Goal: Task Accomplishment & Management: Use online tool/utility

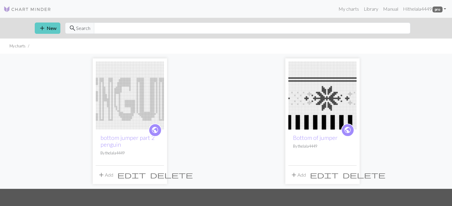
click at [50, 23] on button "add New" at bounding box center [48, 28] width 26 height 11
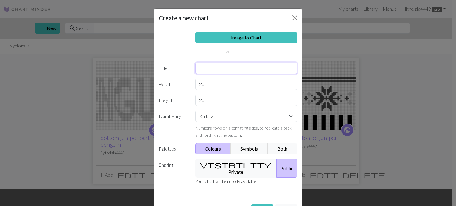
click at [207, 71] on input "text" at bounding box center [246, 68] width 102 height 11
type input "middle of jumper part 1"
click at [214, 82] on input "20" at bounding box center [246, 84] width 102 height 11
type input "2"
type input "85"
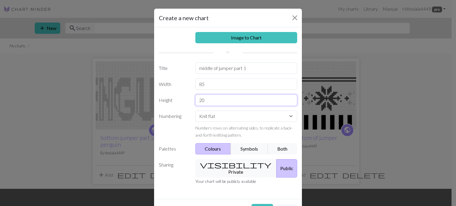
click at [214, 99] on input "20" at bounding box center [246, 100] width 102 height 11
type input "2"
type input "100"
click at [265, 204] on button "Create" at bounding box center [262, 209] width 22 height 11
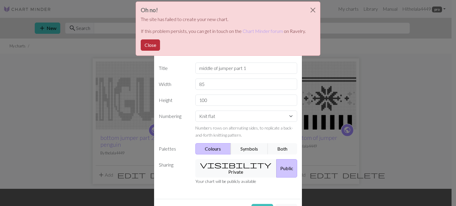
click at [153, 46] on button "Close" at bounding box center [150, 44] width 19 height 11
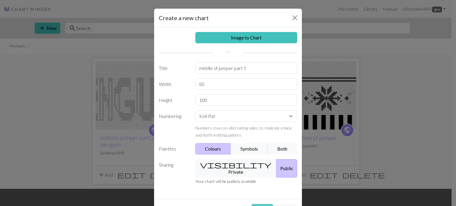
click at [258, 205] on button "Create" at bounding box center [262, 209] width 22 height 11
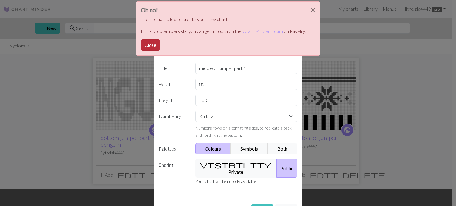
click at [153, 46] on button "Close" at bounding box center [150, 44] width 19 height 11
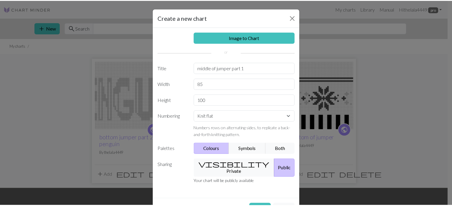
scroll to position [15, 0]
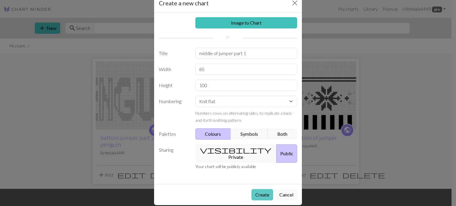
click at [265, 189] on button "Create" at bounding box center [262, 194] width 22 height 11
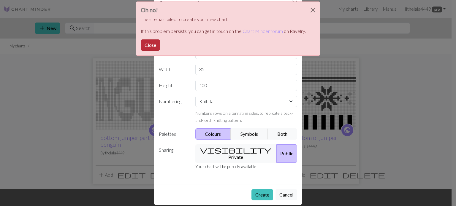
click at [156, 46] on button "Close" at bounding box center [150, 44] width 19 height 11
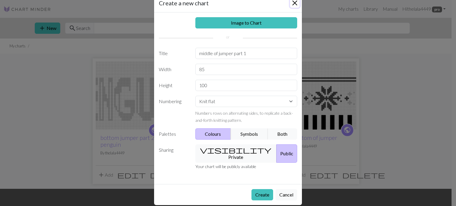
click at [295, 7] on div "Create a new chart" at bounding box center [228, 3] width 148 height 19
click at [292, 5] on button "Close" at bounding box center [295, 3] width 10 height 10
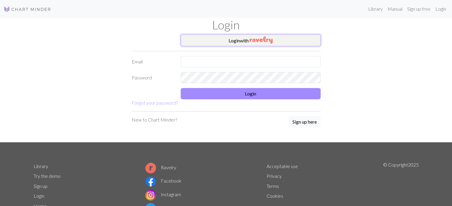
click at [268, 36] on button "Login with" at bounding box center [251, 40] width 140 height 12
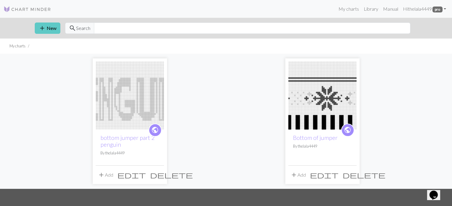
click at [36, 23] on button "add New" at bounding box center [48, 28] width 26 height 11
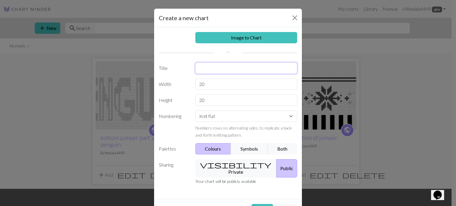
click at [221, 65] on input "text" at bounding box center [246, 68] width 102 height 11
type input "middle of jumper part 1"
click at [216, 80] on input "20" at bounding box center [246, 84] width 102 height 11
type input "2"
type input "85"
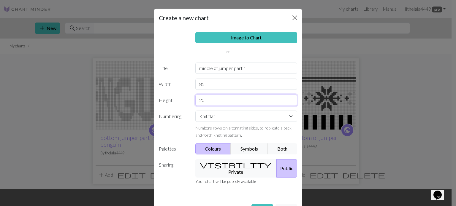
click at [219, 104] on input "20" at bounding box center [246, 100] width 102 height 11
type input "2"
type input "100"
click at [255, 204] on button "Create" at bounding box center [262, 209] width 22 height 11
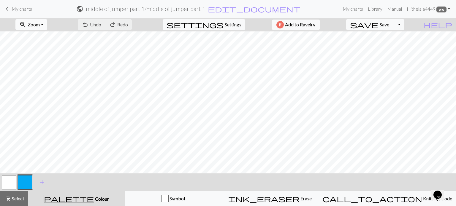
click at [40, 25] on span "Zoom" at bounding box center [34, 25] width 12 height 6
click at [43, 35] on button "Fit all" at bounding box center [39, 38] width 47 height 10
click at [28, 182] on button "button" at bounding box center [25, 182] width 14 height 14
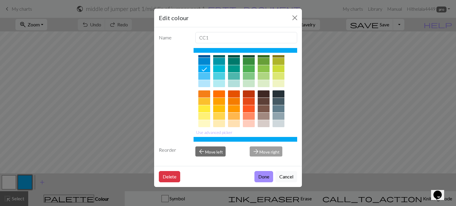
scroll to position [96, 0]
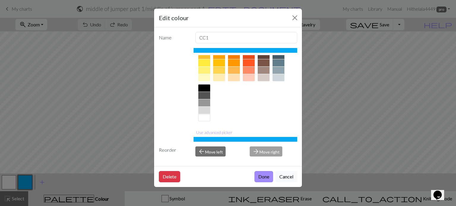
click at [206, 86] on div at bounding box center [204, 88] width 12 height 7
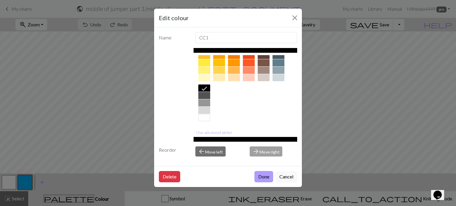
click at [266, 176] on button "Done" at bounding box center [263, 176] width 19 height 11
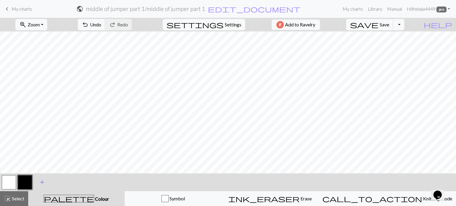
click at [40, 183] on span "add" at bounding box center [42, 182] width 7 height 8
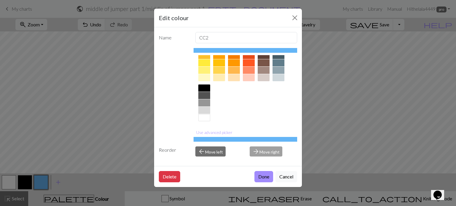
click at [202, 95] on div at bounding box center [204, 95] width 12 height 7
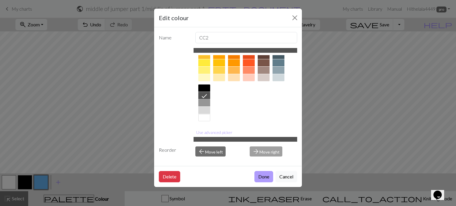
click at [268, 176] on button "Done" at bounding box center [263, 176] width 19 height 11
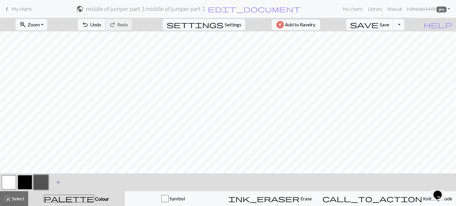
click at [57, 185] on span "add" at bounding box center [58, 182] width 7 height 8
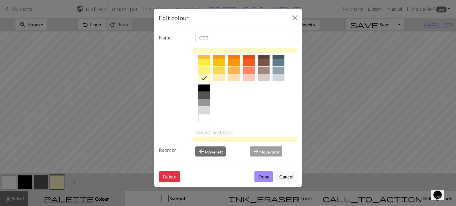
click at [206, 111] on div at bounding box center [204, 110] width 12 height 7
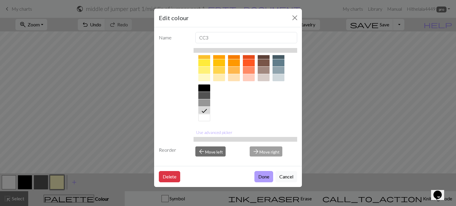
click at [259, 174] on button "Done" at bounding box center [263, 176] width 19 height 11
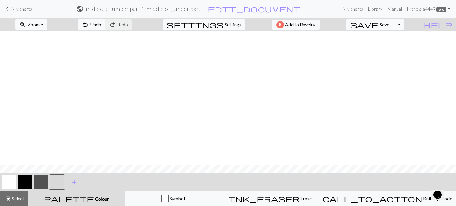
scroll to position [180, 0]
click at [31, 185] on button "button" at bounding box center [25, 182] width 14 height 14
click at [27, 187] on button "button" at bounding box center [25, 182] width 14 height 14
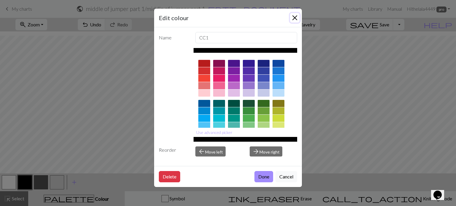
click at [293, 20] on button "Close" at bounding box center [295, 18] width 10 height 10
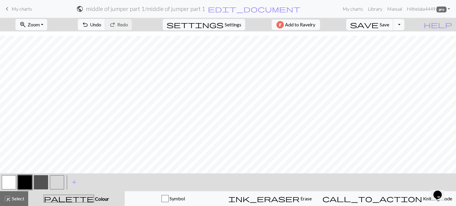
click at [13, 181] on button "button" at bounding box center [9, 182] width 14 height 14
click at [30, 179] on button "button" at bounding box center [25, 182] width 14 height 14
click at [101, 24] on span "Undo" at bounding box center [95, 25] width 11 height 6
click at [26, 10] on span "My charts" at bounding box center [22, 9] width 20 height 6
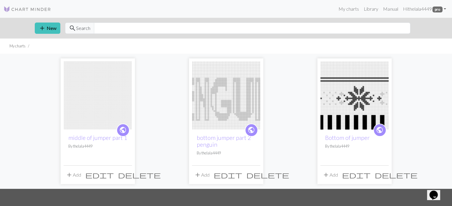
click at [114, 177] on span "edit" at bounding box center [99, 175] width 29 height 8
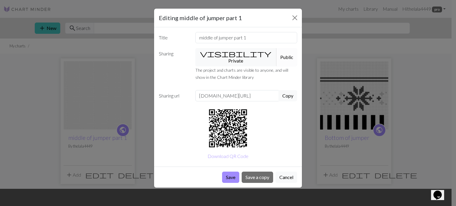
click at [292, 22] on div "Editing middle of jumper part 1" at bounding box center [228, 18] width 148 height 19
click at [295, 19] on button "Close" at bounding box center [295, 18] width 10 height 10
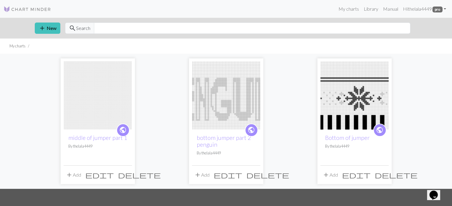
click at [113, 108] on img at bounding box center [98, 95] width 68 height 68
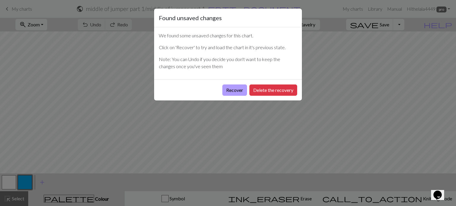
click at [240, 89] on button "Recover" at bounding box center [234, 90] width 25 height 11
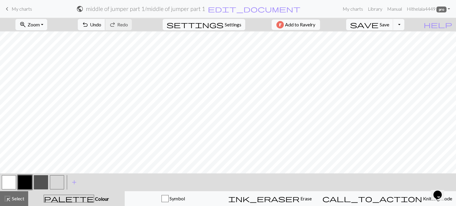
click at [101, 26] on span "Undo" at bounding box center [95, 25] width 11 height 6
click at [29, 181] on button "button" at bounding box center [25, 182] width 14 height 14
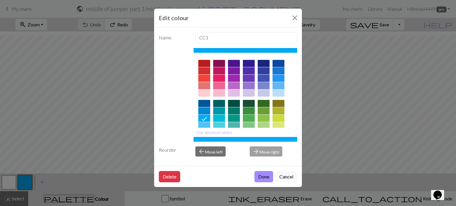
click at [292, 74] on div at bounding box center [246, 138] width 104 height 167
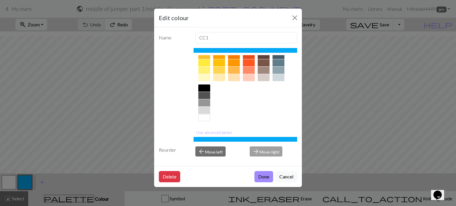
click at [207, 89] on div at bounding box center [204, 88] width 12 height 7
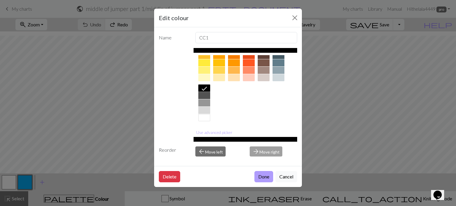
click at [262, 177] on button "Done" at bounding box center [263, 176] width 19 height 11
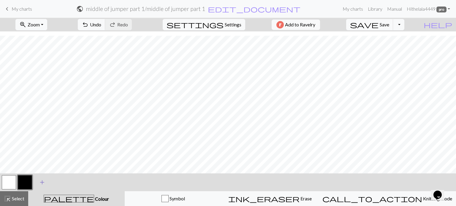
click at [42, 183] on span "add" at bounding box center [42, 182] width 7 height 8
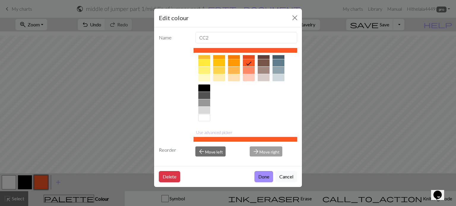
click at [203, 94] on div at bounding box center [204, 95] width 12 height 7
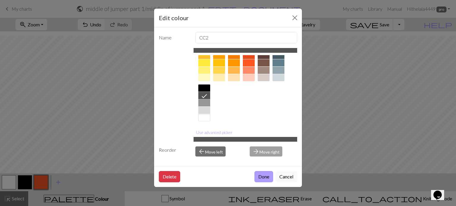
click at [262, 176] on button "Done" at bounding box center [263, 176] width 19 height 11
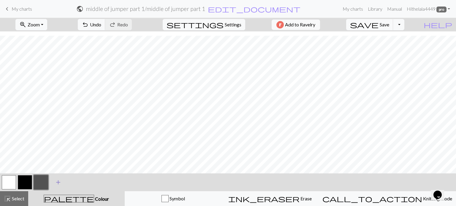
click at [57, 184] on span "add" at bounding box center [58, 182] width 7 height 8
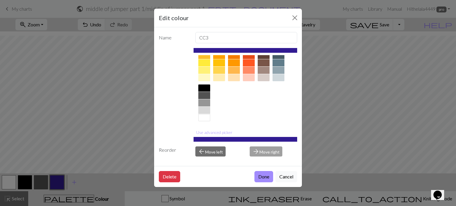
click at [207, 102] on div at bounding box center [204, 102] width 12 height 7
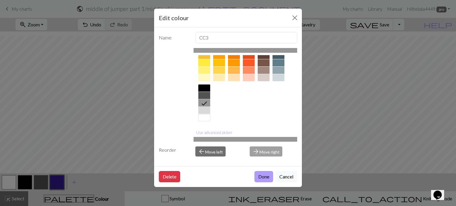
click at [263, 175] on button "Done" at bounding box center [263, 176] width 19 height 11
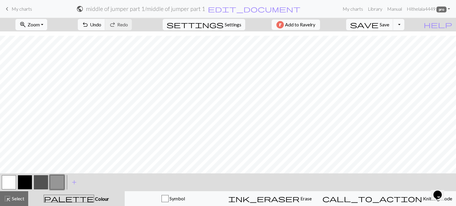
click at [36, 26] on button "zoom_in Zoom Zoom" at bounding box center [31, 24] width 32 height 11
click at [38, 35] on button "Fit all" at bounding box center [39, 38] width 47 height 10
click at [29, 183] on button "button" at bounding box center [25, 182] width 14 height 14
click at [101, 24] on span "Undo" at bounding box center [95, 25] width 11 height 6
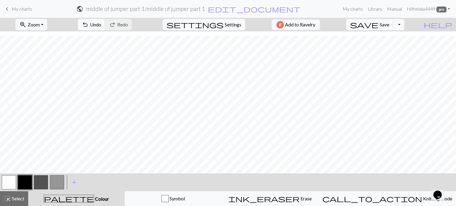
click at [12, 180] on button "button" at bounding box center [9, 182] width 14 height 14
click at [24, 182] on button "button" at bounding box center [25, 182] width 14 height 14
click at [12, 182] on button "button" at bounding box center [9, 182] width 14 height 14
click at [26, 183] on button "button" at bounding box center [25, 182] width 14 height 14
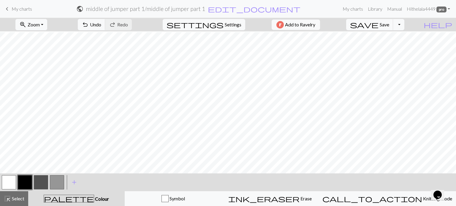
scroll to position [50, 0]
click at [37, 187] on button "button" at bounding box center [41, 182] width 14 height 14
click at [29, 184] on button "button" at bounding box center [25, 182] width 14 height 14
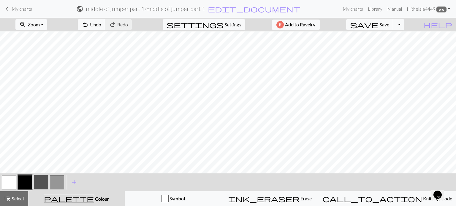
click at [10, 186] on button "button" at bounding box center [9, 182] width 14 height 14
click at [26, 178] on button "button" at bounding box center [25, 182] width 14 height 14
click at [10, 183] on button "button" at bounding box center [9, 182] width 14 height 14
click at [16, 201] on span "Select" at bounding box center [17, 199] width 13 height 6
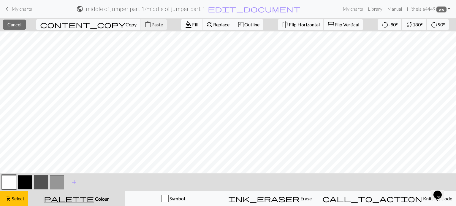
click at [185, 25] on span "format_color_fill" at bounding box center [188, 24] width 7 height 8
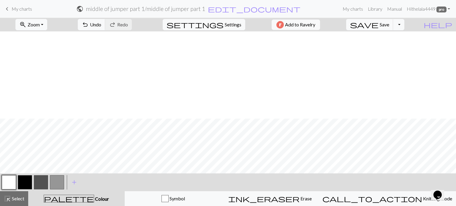
scroll to position [87, 0]
click at [57, 185] on button "button" at bounding box center [57, 182] width 14 height 14
click at [42, 182] on button "button" at bounding box center [41, 182] width 14 height 14
click at [29, 183] on button "button" at bounding box center [25, 182] width 14 height 14
click at [9, 181] on button "button" at bounding box center [9, 182] width 14 height 14
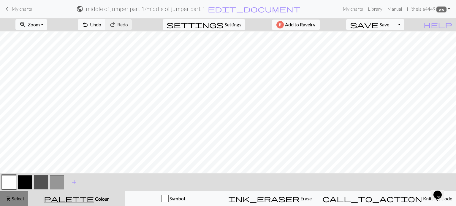
click at [20, 197] on span "Select" at bounding box center [17, 199] width 13 height 6
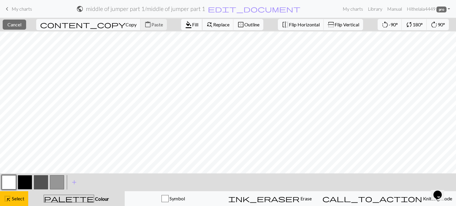
click at [181, 28] on button "format_color_fill Fill" at bounding box center [191, 24] width 21 height 11
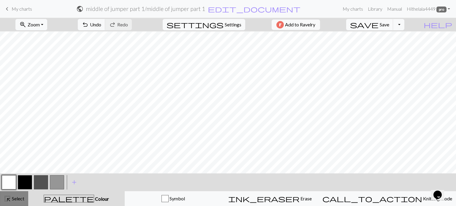
click at [22, 199] on span "Select" at bounding box center [17, 199] width 13 height 6
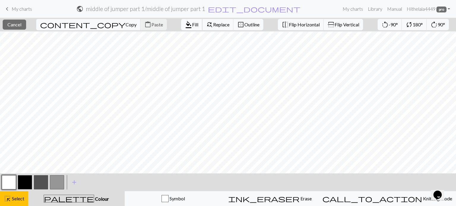
click at [181, 28] on button "format_color_fill Fill" at bounding box center [191, 24] width 21 height 11
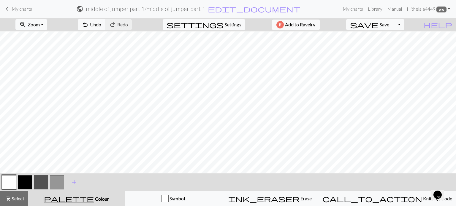
click at [13, 180] on button "button" at bounding box center [9, 182] width 14 height 14
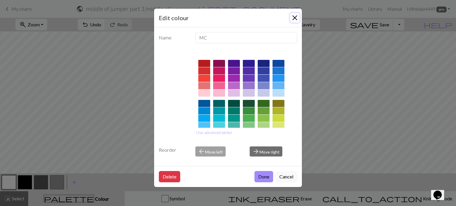
click at [295, 20] on button "Close" at bounding box center [295, 18] width 10 height 10
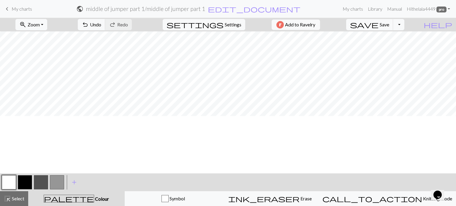
scroll to position [29, 0]
click at [27, 177] on button "button" at bounding box center [25, 182] width 14 height 14
click at [10, 183] on button "button" at bounding box center [9, 182] width 14 height 14
click at [23, 186] on button "button" at bounding box center [25, 182] width 14 height 14
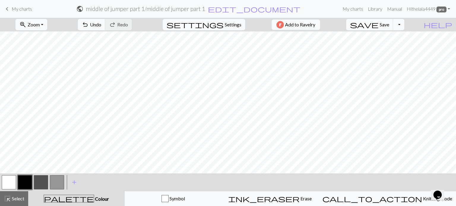
click at [6, 181] on button "button" at bounding box center [9, 182] width 14 height 14
click at [26, 183] on button "button" at bounding box center [25, 182] width 14 height 14
click at [7, 178] on button "button" at bounding box center [9, 182] width 14 height 14
click at [22, 181] on button "button" at bounding box center [25, 182] width 14 height 14
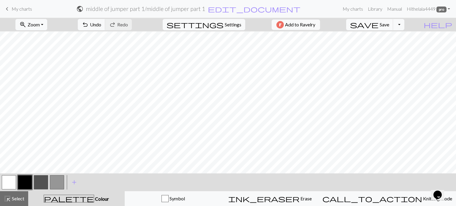
click at [4, 185] on button "button" at bounding box center [9, 182] width 14 height 14
click at [21, 188] on button "button" at bounding box center [25, 182] width 14 height 14
click at [16, 183] on div at bounding box center [9, 183] width 16 height 16
click at [11, 181] on button "button" at bounding box center [9, 182] width 14 height 14
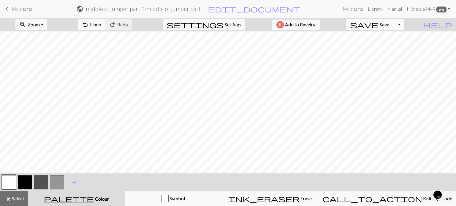
click at [26, 181] on button "button" at bounding box center [25, 182] width 14 height 14
click at [7, 183] on button "button" at bounding box center [9, 182] width 14 height 14
click at [40, 184] on button "button" at bounding box center [41, 182] width 14 height 14
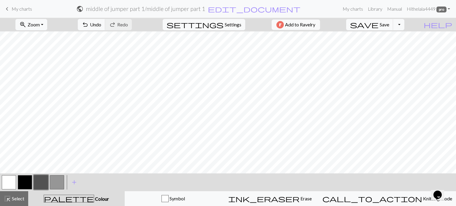
click at [27, 182] on button "button" at bounding box center [25, 182] width 14 height 14
click at [14, 183] on button "button" at bounding box center [9, 182] width 14 height 14
click at [30, 182] on button "button" at bounding box center [25, 182] width 14 height 14
click at [379, 21] on span "save" at bounding box center [364, 24] width 29 height 8
click at [404, 25] on button "Toggle Dropdown" at bounding box center [398, 24] width 11 height 11
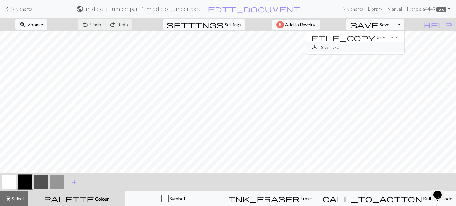
click at [401, 47] on button "save_alt Download" at bounding box center [355, 47] width 98 height 10
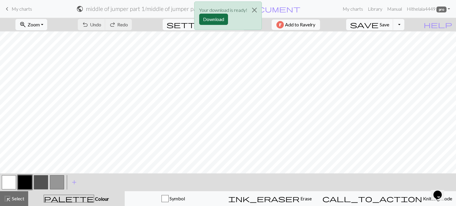
click at [221, 19] on button "Download" at bounding box center [213, 19] width 29 height 11
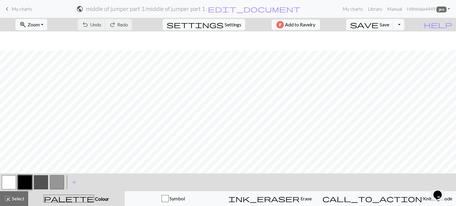
scroll to position [19, 0]
click at [0, 181] on div "< > add Add a colour" at bounding box center [228, 183] width 456 height 18
click at [8, 181] on button "button" at bounding box center [9, 182] width 14 height 14
click at [20, 203] on button "highlight_alt Select Select" at bounding box center [14, 198] width 28 height 15
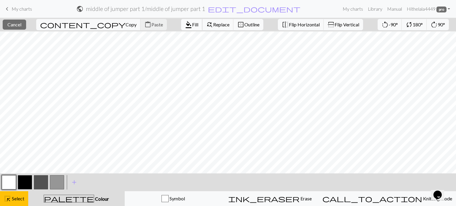
click at [192, 27] on span "Fill" at bounding box center [195, 25] width 6 height 6
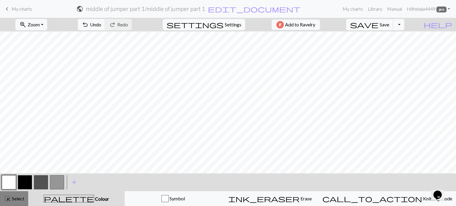
click at [24, 201] on span "Select" at bounding box center [17, 199] width 13 height 6
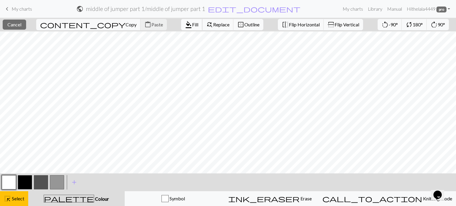
click at [192, 24] on span "Fill" at bounding box center [195, 25] width 6 height 6
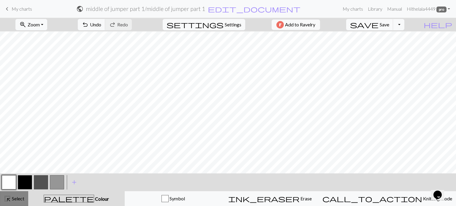
click at [20, 193] on button "highlight_alt Select Select" at bounding box center [14, 198] width 28 height 15
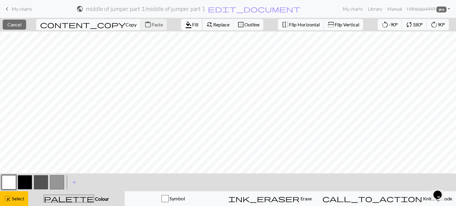
click at [181, 30] on button "format_color_fill Fill" at bounding box center [191, 24] width 21 height 11
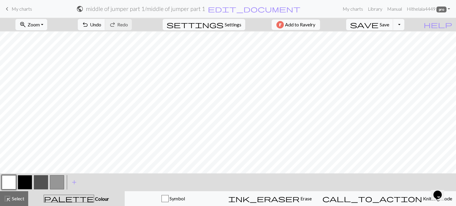
click at [23, 186] on button "button" at bounding box center [25, 182] width 14 height 14
click at [13, 185] on button "button" at bounding box center [9, 182] width 14 height 14
click at [389, 27] on span "Save" at bounding box center [385, 25] width 10 height 6
click at [404, 27] on button "Toggle Dropdown" at bounding box center [398, 24] width 11 height 11
click at [394, 48] on button "save_alt Download" at bounding box center [355, 47] width 98 height 10
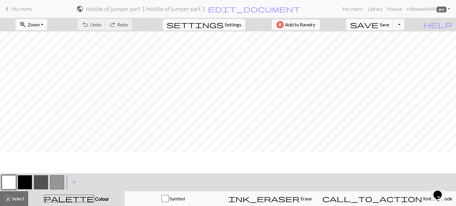
scroll to position [0, 0]
click at [404, 26] on button "Toggle Dropdown" at bounding box center [398, 24] width 11 height 11
click at [399, 47] on button "save_alt Download" at bounding box center [355, 47] width 98 height 10
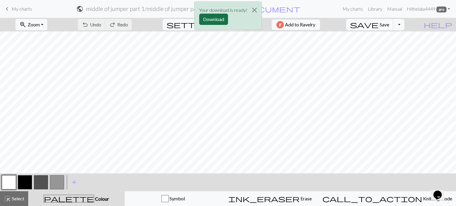
click at [217, 21] on button "Download" at bounding box center [213, 19] width 29 height 11
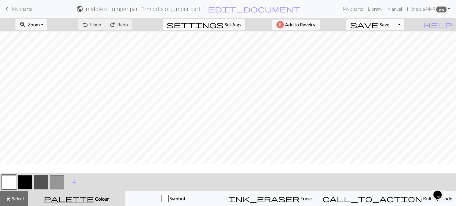
scroll to position [91, 0]
click at [30, 181] on button "button" at bounding box center [25, 182] width 14 height 14
click at [5, 183] on button "button" at bounding box center [9, 182] width 14 height 14
click at [10, 203] on span "highlight_alt" at bounding box center [7, 199] width 7 height 8
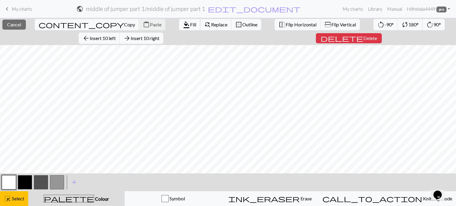
click at [179, 22] on button "format_color_fill Fill" at bounding box center [189, 24] width 21 height 11
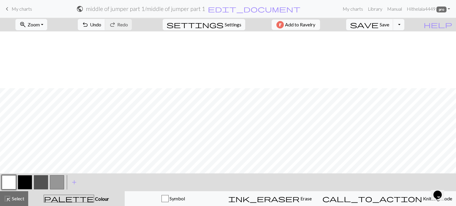
scroll to position [180, 0]
click at [89, 23] on span "undo" at bounding box center [85, 24] width 7 height 8
click at [21, 203] on button "highlight_alt Select Select" at bounding box center [14, 198] width 28 height 15
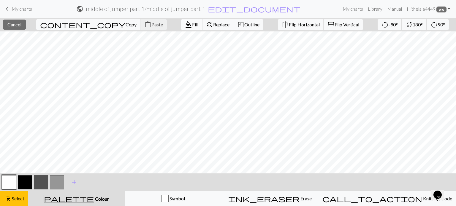
click at [181, 29] on button "format_color_fill Fill" at bounding box center [191, 24] width 21 height 11
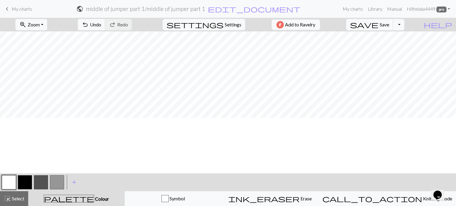
scroll to position [80, 0]
click at [26, 180] on button "button" at bounding box center [25, 182] width 14 height 14
click at [12, 186] on button "button" at bounding box center [9, 182] width 14 height 14
click at [46, 182] on button "button" at bounding box center [41, 182] width 14 height 14
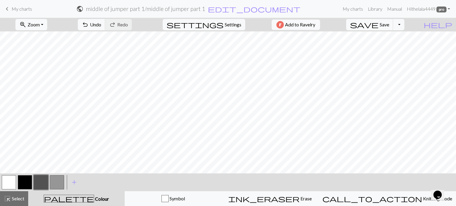
click at [30, 183] on button "button" at bounding box center [25, 182] width 14 height 14
click at [8, 184] on button "button" at bounding box center [9, 182] width 14 height 14
click at [25, 177] on button "button" at bounding box center [25, 182] width 14 height 14
click at [391, 24] on button "save Save Save" at bounding box center [369, 24] width 47 height 11
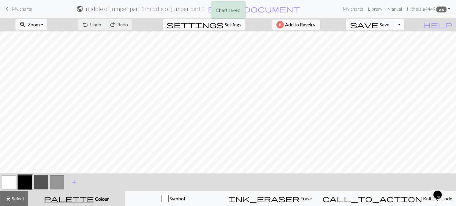
click at [404, 26] on button "Toggle Dropdown" at bounding box center [398, 24] width 11 height 11
click at [398, 48] on button "save_alt Download" at bounding box center [355, 47] width 98 height 10
click at [404, 28] on button "Toggle Dropdown" at bounding box center [398, 24] width 11 height 11
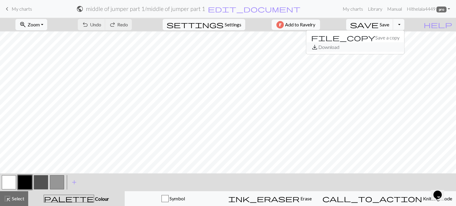
click at [398, 49] on button "save_alt Download" at bounding box center [355, 47] width 98 height 10
click at [404, 26] on button "Toggle Dropdown" at bounding box center [398, 24] width 11 height 11
click at [393, 47] on button "save_alt Download" at bounding box center [355, 47] width 98 height 10
click at [254, 18] on nav "keyboard_arrow_left My charts public middle of jumper part 1 / middle of jumper…" at bounding box center [228, 9] width 456 height 18
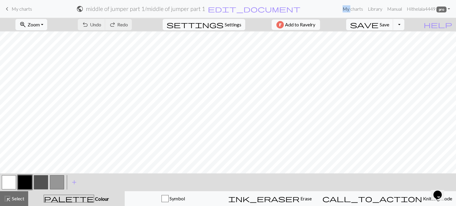
click at [254, 18] on nav "keyboard_arrow_left My charts public middle of jumper part 1 / middle of jumper…" at bounding box center [228, 9] width 456 height 18
click at [404, 28] on button "Toggle Dropdown" at bounding box center [398, 24] width 11 height 11
click at [404, 47] on button "save_alt Download" at bounding box center [355, 47] width 98 height 10
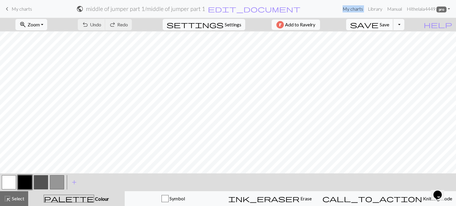
click at [389, 25] on span "Save" at bounding box center [385, 25] width 10 height 6
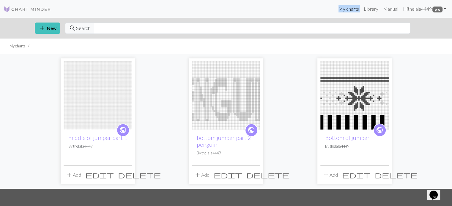
click at [95, 88] on img at bounding box center [98, 95] width 68 height 68
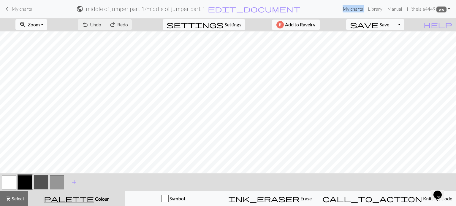
click at [26, 26] on span "zoom_in" at bounding box center [22, 24] width 7 height 8
click at [36, 41] on button "Fit all" at bounding box center [39, 38] width 47 height 10
click at [13, 183] on button "button" at bounding box center [9, 182] width 14 height 14
click at [404, 27] on button "Toggle Dropdown" at bounding box center [398, 24] width 11 height 11
click at [397, 34] on button "file_copy Save a copy" at bounding box center [355, 38] width 98 height 10
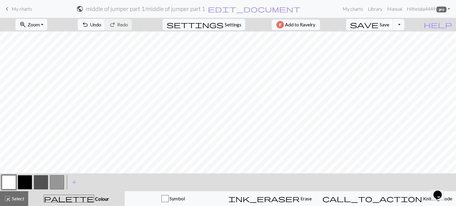
click at [282, 20] on div "zoom_in Zoom Zoom Fit all Fit width Fit height 50% 100% 150% 200% undo Undo Und…" at bounding box center [210, 25] width 420 height 14
click at [379, 25] on span "save" at bounding box center [364, 24] width 29 height 8
click at [404, 28] on button "Toggle Dropdown" at bounding box center [398, 24] width 11 height 11
click at [391, 48] on button "save_alt Download" at bounding box center [355, 47] width 98 height 10
click at [293, 12] on form "public middle of jumper part 1 / middle of jumper part 1 edit_document Edit set…" at bounding box center [188, 9] width 303 height 12
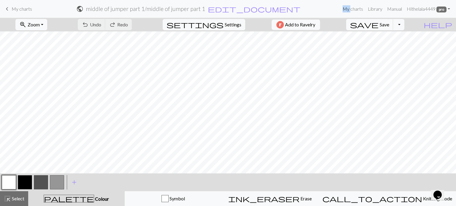
click at [293, 12] on form "public middle of jumper part 1 / middle of jumper part 1 edit_document Edit set…" at bounding box center [188, 9] width 303 height 12
click at [15, 10] on span "My charts" at bounding box center [22, 9] width 20 height 6
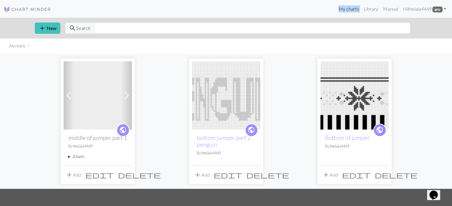
click at [114, 177] on span "edit" at bounding box center [99, 175] width 29 height 8
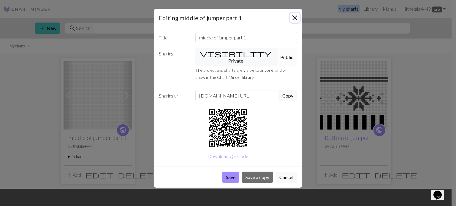
click at [296, 19] on button "Close" at bounding box center [295, 18] width 10 height 10
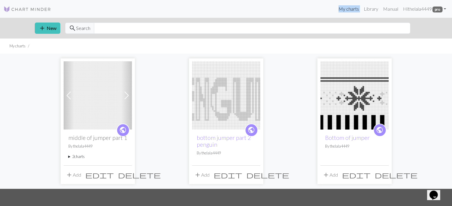
click at [101, 99] on img at bounding box center [98, 95] width 68 height 68
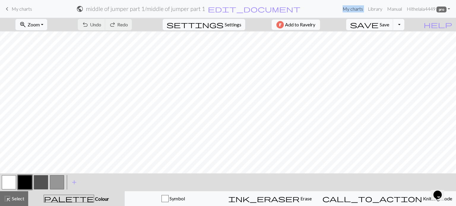
click at [404, 26] on button "Toggle Dropdown" at bounding box center [398, 24] width 11 height 11
click at [394, 47] on button "save_alt Download" at bounding box center [355, 47] width 98 height 10
click at [404, 26] on button "Toggle Dropdown" at bounding box center [398, 24] width 11 height 11
click at [47, 26] on button "zoom_in Zoom Zoom" at bounding box center [31, 24] width 32 height 11
click at [46, 35] on button "Fit all" at bounding box center [39, 38] width 47 height 10
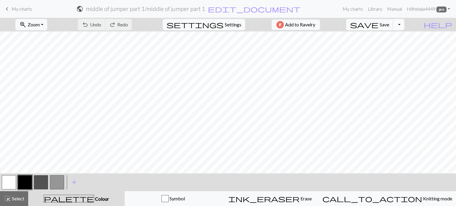
click at [404, 28] on button "Toggle Dropdown" at bounding box center [398, 24] width 11 height 11
click at [403, 46] on button "save_alt Download" at bounding box center [355, 47] width 98 height 10
click at [404, 29] on button "Toggle Dropdown" at bounding box center [398, 24] width 11 height 11
click at [397, 50] on button "save_alt Download" at bounding box center [355, 47] width 98 height 10
click at [446, 15] on nav "keyboard_arrow_left My charts public middle of jumper part 1 / middle of jumper…" at bounding box center [228, 9] width 456 height 18
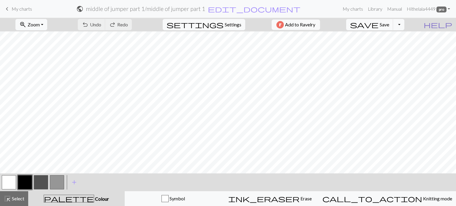
click at [447, 21] on span "help" at bounding box center [438, 24] width 29 height 8
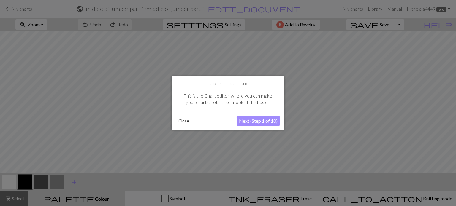
click at [264, 121] on button "Next (Step 1 of 10)" at bounding box center [258, 121] width 43 height 10
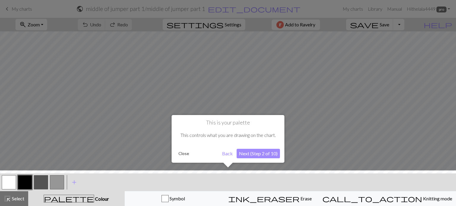
click at [183, 154] on button "Close" at bounding box center [183, 153] width 15 height 9
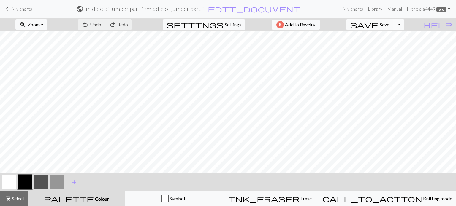
click at [404, 24] on button "Toggle Dropdown" at bounding box center [398, 24] width 11 height 11
click at [394, 48] on button "save_alt Download" at bounding box center [355, 47] width 98 height 10
click at [404, 26] on button "Toggle Dropdown" at bounding box center [398, 24] width 11 height 11
click at [404, 45] on button "save_alt Download" at bounding box center [355, 47] width 98 height 10
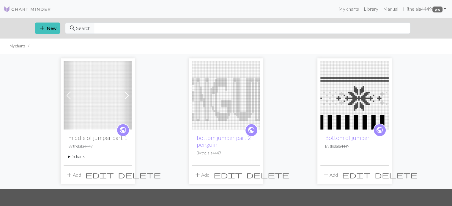
click at [112, 105] on img at bounding box center [98, 95] width 68 height 68
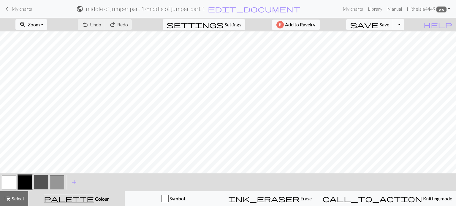
click at [404, 26] on button "Toggle Dropdown" at bounding box center [398, 24] width 11 height 11
click at [397, 48] on button "save_alt Download" at bounding box center [355, 47] width 98 height 10
click at [225, 26] on span "Settings" at bounding box center [233, 24] width 17 height 7
select select "aran"
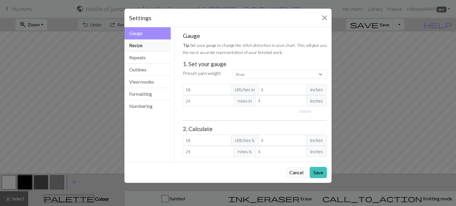
click at [157, 47] on button "Resize" at bounding box center [147, 45] width 46 height 12
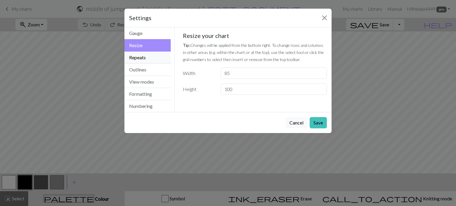
click at [156, 54] on button "Repeats" at bounding box center [147, 58] width 46 height 12
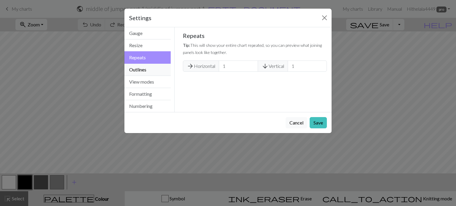
click at [156, 67] on button "Outlines" at bounding box center [147, 70] width 46 height 12
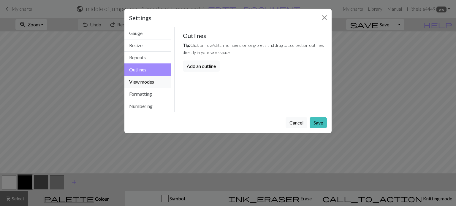
click at [159, 80] on button "View modes" at bounding box center [147, 82] width 46 height 12
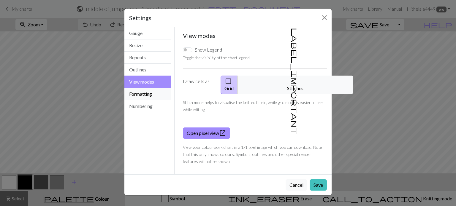
click at [161, 88] on button "Formatting" at bounding box center [147, 94] width 46 height 12
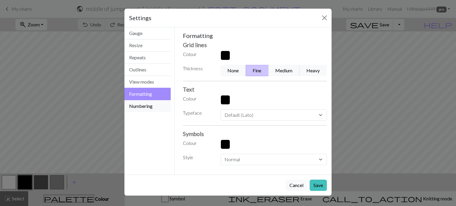
click at [161, 101] on button "Numbering" at bounding box center [147, 106] width 46 height 12
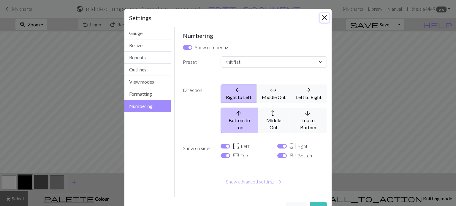
click at [320, 18] on button "Close" at bounding box center [325, 18] width 10 height 10
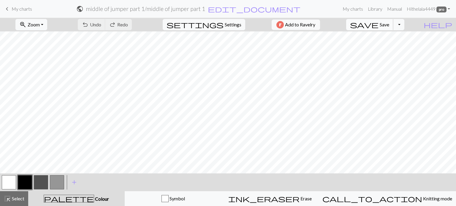
click at [393, 21] on button "save Save Save" at bounding box center [369, 24] width 47 height 11
click at [404, 27] on button "Toggle Dropdown" at bounding box center [398, 24] width 11 height 11
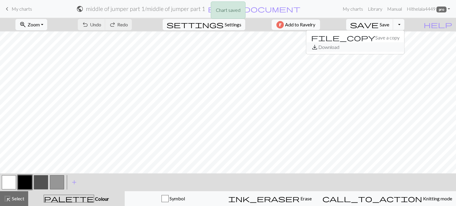
click at [390, 46] on button "save_alt Download" at bounding box center [355, 47] width 98 height 10
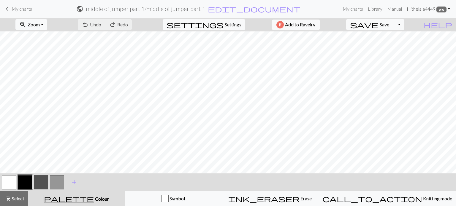
click at [447, 7] on link "Hi thelala4449 pro" at bounding box center [428, 9] width 48 height 12
click at [393, 12] on link "Manual" at bounding box center [395, 9] width 20 height 12
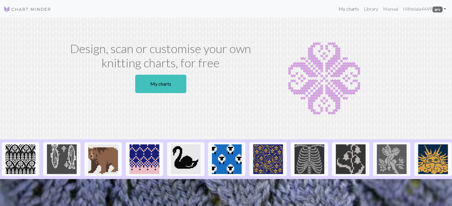
click at [350, 14] on link "My charts" at bounding box center [348, 9] width 25 height 12
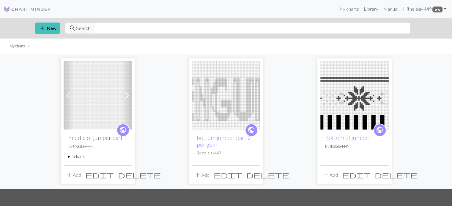
click at [125, 97] on span at bounding box center [127, 96] width 10 height 10
click at [71, 98] on span at bounding box center [69, 96] width 10 height 10
click at [78, 154] on div "public middle of jumper part 1 By thelala4449 2 charts middle of jumper part 1 …" at bounding box center [98, 148] width 68 height 36
click at [79, 156] on summary "2 charts" at bounding box center [97, 157] width 59 height 6
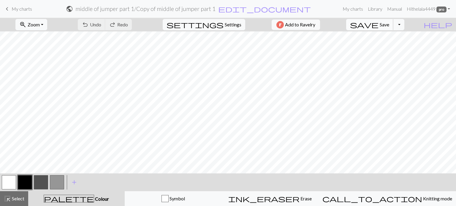
click at [389, 26] on span "Save" at bounding box center [385, 25] width 10 height 6
click at [404, 24] on button "Toggle Dropdown" at bounding box center [398, 24] width 11 height 11
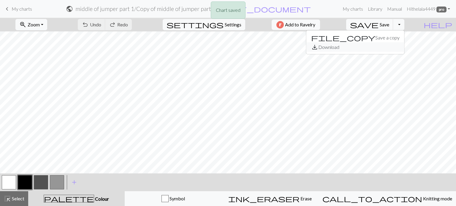
click at [400, 48] on button "save_alt Download" at bounding box center [355, 47] width 98 height 10
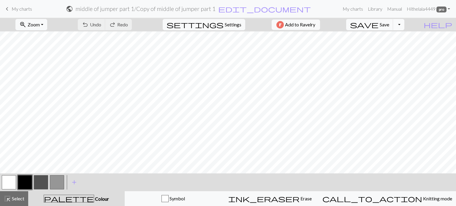
click at [404, 26] on button "Toggle Dropdown" at bounding box center [398, 24] width 11 height 11
click at [399, 45] on button "save_alt Download" at bounding box center [355, 47] width 98 height 10
click at [320, 27] on button "Add to Ravelry" at bounding box center [296, 25] width 48 height 10
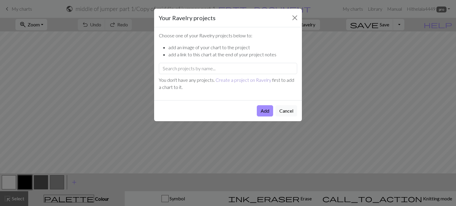
click at [249, 80] on link "Create a project on Ravelry" at bounding box center [244, 80] width 56 height 6
click at [299, 20] on button "Close" at bounding box center [295, 18] width 10 height 10
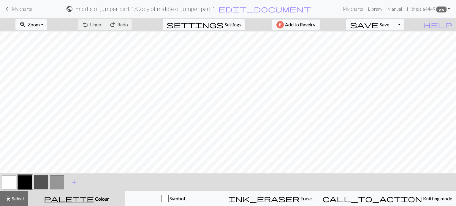
click at [393, 27] on button "save Save Save" at bounding box center [369, 24] width 47 height 11
click at [404, 27] on button "Toggle Dropdown" at bounding box center [398, 24] width 11 height 11
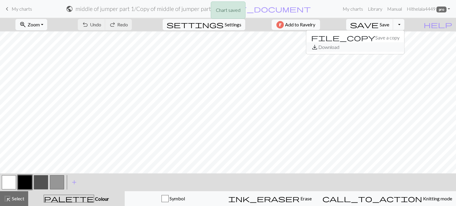
click at [396, 49] on button "save_alt Download" at bounding box center [355, 47] width 98 height 10
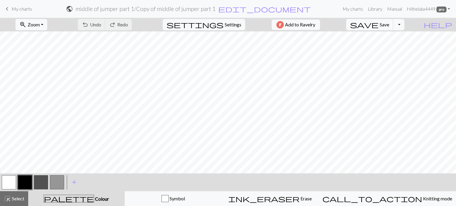
click at [258, 11] on button "edit_document Edit settings" at bounding box center [264, 9] width 93 height 8
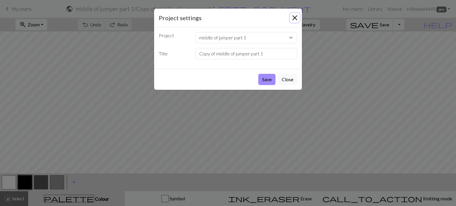
click at [297, 18] on button "Close" at bounding box center [295, 18] width 10 height 10
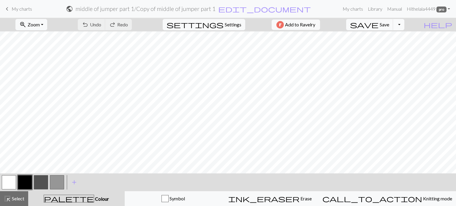
click at [404, 23] on button "Toggle Dropdown" at bounding box center [398, 24] width 11 height 11
click at [400, 50] on button "save_alt Download" at bounding box center [355, 47] width 98 height 10
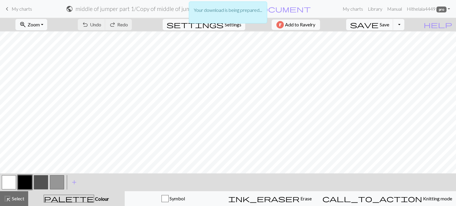
click at [240, 17] on div "Your download is being prepared..." at bounding box center [228, 12] width 78 height 22
click at [240, 18] on div "Your download is being prepared..." at bounding box center [228, 12] width 78 height 22
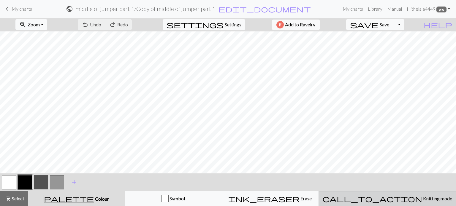
click at [413, 204] on button "call_to_action Knitting mode Knitting mode" at bounding box center [387, 198] width 137 height 15
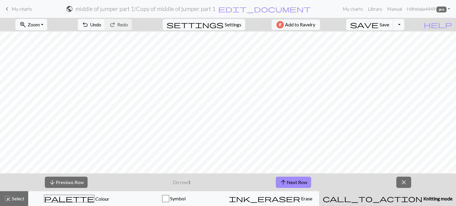
click at [47, 20] on button "zoom_in Zoom Zoom" at bounding box center [31, 24] width 32 height 11
click at [45, 35] on button "Fit all" at bounding box center [39, 38] width 47 height 10
click at [407, 185] on span "close" at bounding box center [403, 182] width 7 height 8
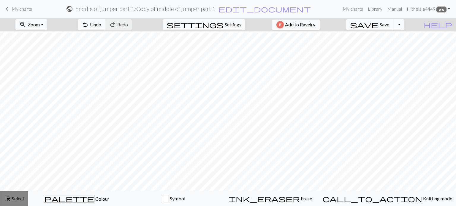
click at [10, 202] on span "highlight_alt" at bounding box center [7, 199] width 7 height 8
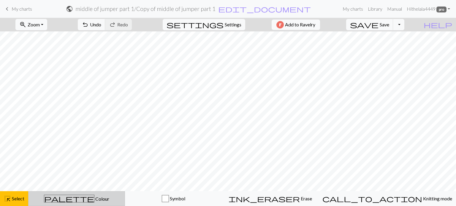
click at [74, 202] on span "palette" at bounding box center [69, 199] width 50 height 8
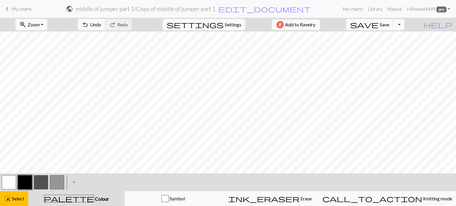
click at [10, 188] on button "button" at bounding box center [9, 182] width 14 height 14
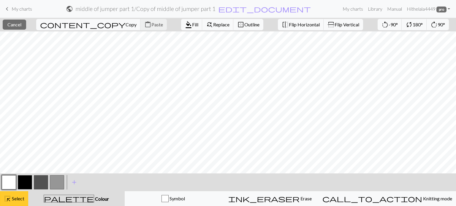
click at [19, 195] on div "highlight_alt Select Select" at bounding box center [14, 198] width 20 height 7
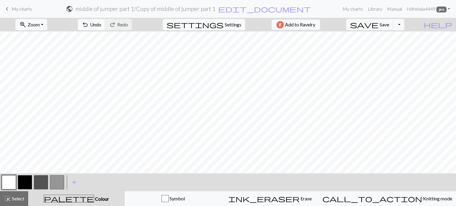
click at [395, 31] on div "save Save Save Toggle Dropdown file_copy Save a copy save_alt Download" at bounding box center [375, 25] width 67 height 14
click at [389, 25] on span "Save" at bounding box center [385, 25] width 10 height 6
click at [404, 26] on button "Toggle Dropdown" at bounding box center [398, 24] width 11 height 11
click at [395, 45] on button "save_alt Download" at bounding box center [355, 47] width 98 height 10
click at [404, 25] on button "Toggle Dropdown" at bounding box center [398, 24] width 11 height 11
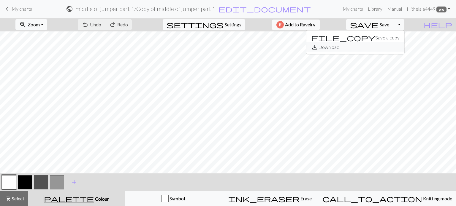
click at [390, 50] on button "save_alt Download" at bounding box center [355, 47] width 98 height 10
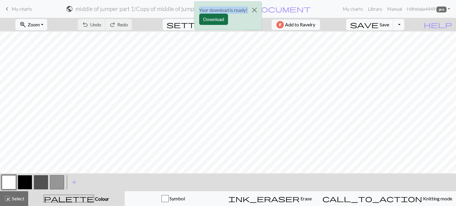
click at [226, 21] on button "Download" at bounding box center [213, 19] width 29 height 11
